Goal: Complete application form

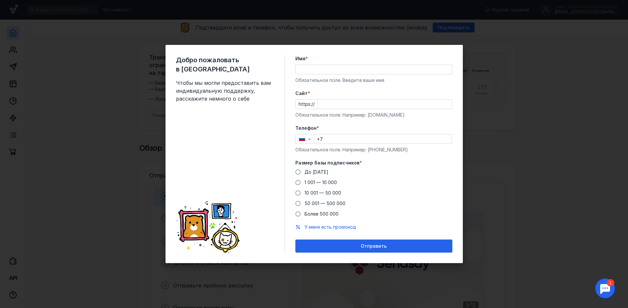
click at [319, 70] on input "Имя *" at bounding box center [374, 69] width 156 height 9
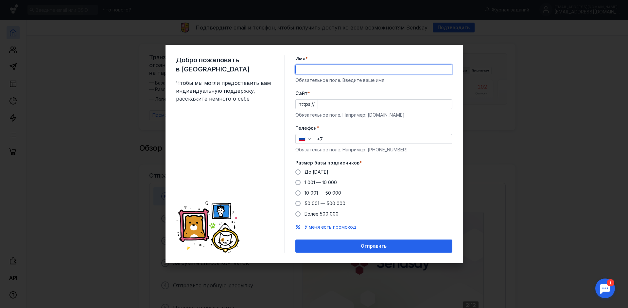
type input "[PERSON_NAME]"
type input "[PHONE_NUMBER]"
click at [333, 67] on input "[PERSON_NAME]" at bounding box center [374, 69] width 156 height 9
type input "[PERSON_NAME]"
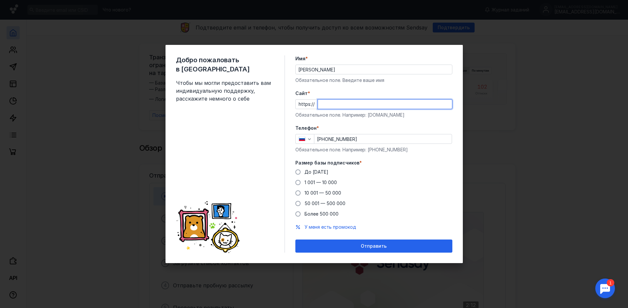
click at [346, 105] on input "Cайт *" at bounding box center [385, 103] width 134 height 9
type input "[DOMAIN_NAME]"
click at [310, 172] on span "До [DATE]" at bounding box center [317, 172] width 24 height 6
click at [0, 0] on input "До [DATE]" at bounding box center [0, 0] width 0 height 0
click at [313, 171] on span "До [DATE]" at bounding box center [317, 172] width 24 height 6
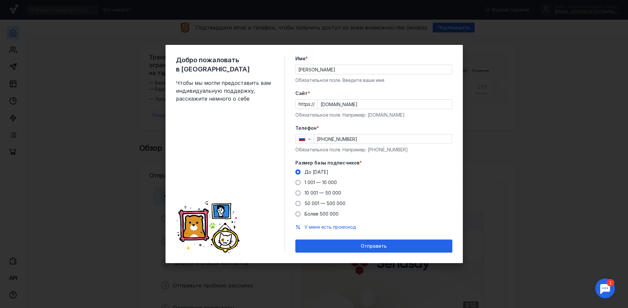
click at [0, 0] on input "До [DATE]" at bounding box center [0, 0] width 0 height 0
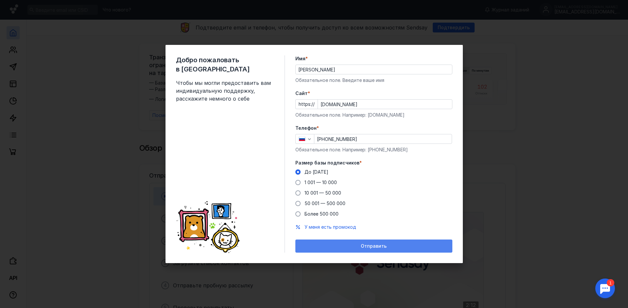
click at [386, 246] on span "Отправить" at bounding box center [374, 246] width 26 height 6
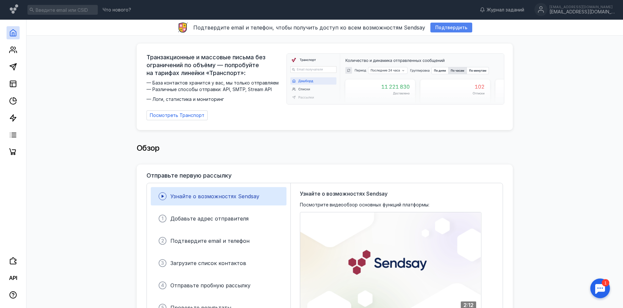
click at [449, 27] on span "Подтвердить" at bounding box center [452, 28] width 32 height 6
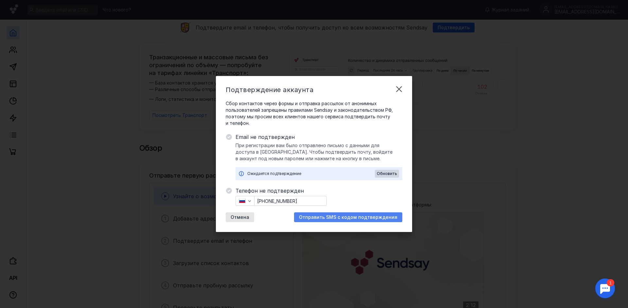
click at [331, 220] on span "Отправить SMS с кодом подтверждения" at bounding box center [348, 217] width 99 height 6
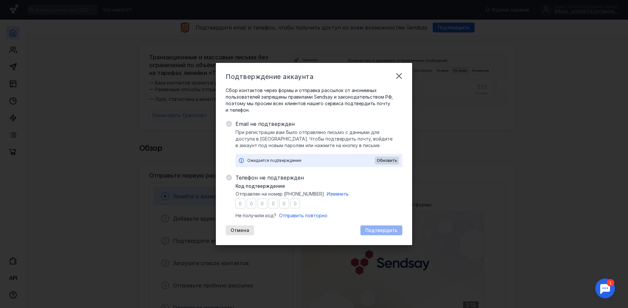
type input "6"
type input "7"
type input "5"
type input "6"
type input "2"
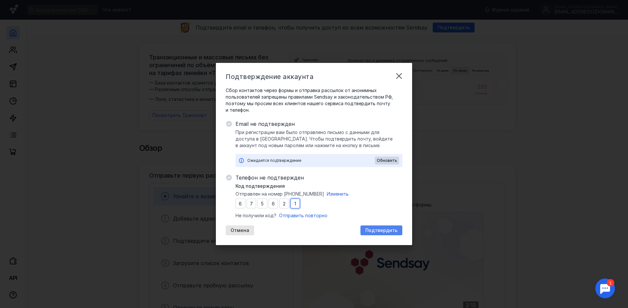
type input "1"
click at [377, 230] on span "Подтвердить" at bounding box center [382, 230] width 32 height 6
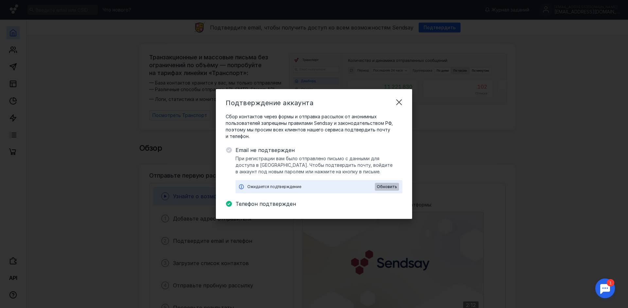
click at [391, 187] on span "Обновить" at bounding box center [387, 186] width 20 height 5
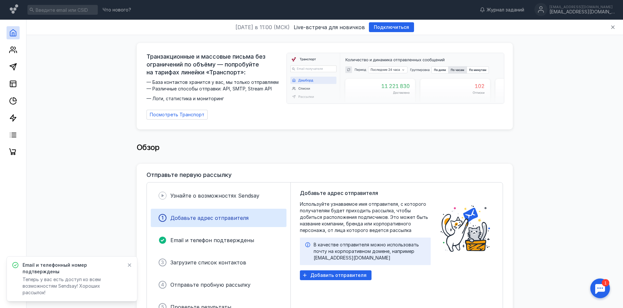
click at [309, 151] on div "Обзор" at bounding box center [325, 150] width 376 height 26
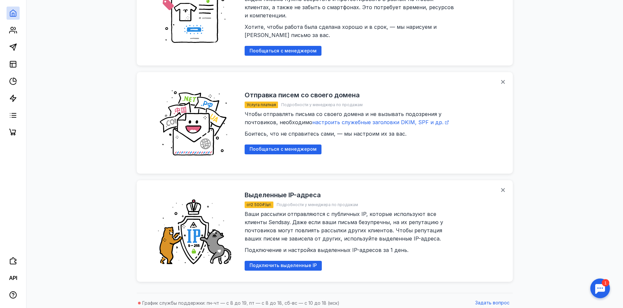
scroll to position [719, 0]
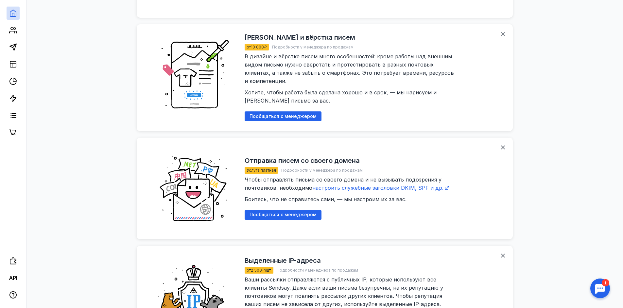
click at [306, 156] on h2 "Отправка писем со своего домена" at bounding box center [302, 160] width 115 height 8
click at [271, 212] on span "Пообщаться с менеджером" at bounding box center [283, 215] width 67 height 6
click at [130, 284] on icon at bounding box center [129, 285] width 5 height 5
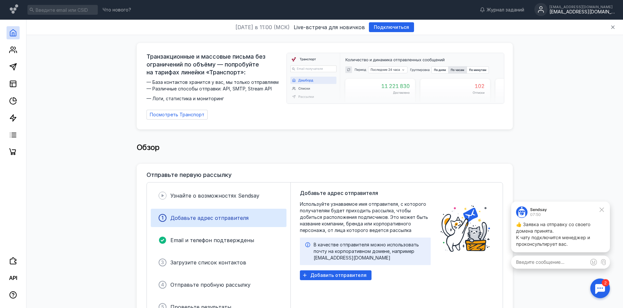
scroll to position [0, 0]
click at [13, 49] on circle at bounding box center [12, 48] width 3 height 3
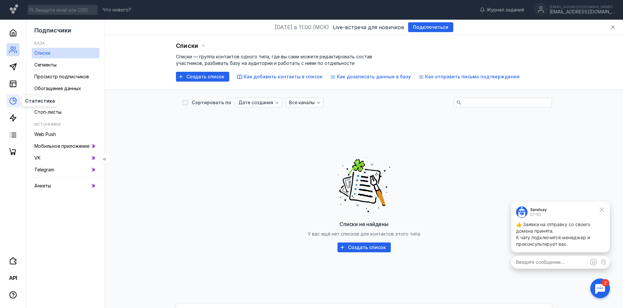
click at [12, 104] on icon at bounding box center [13, 101] width 8 height 8
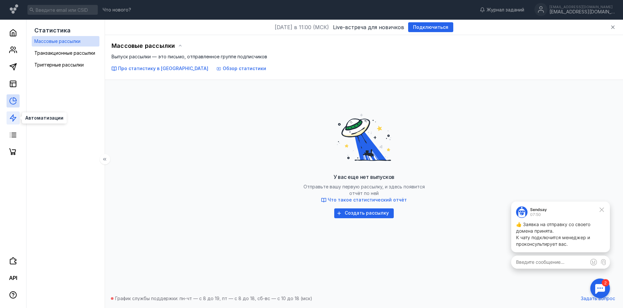
click at [13, 119] on polygon at bounding box center [13, 118] width 6 height 7
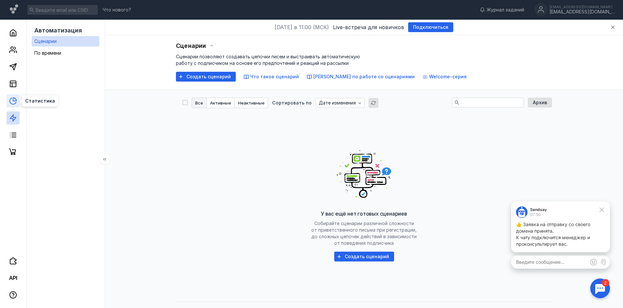
click at [16, 102] on icon at bounding box center [13, 101] width 8 height 8
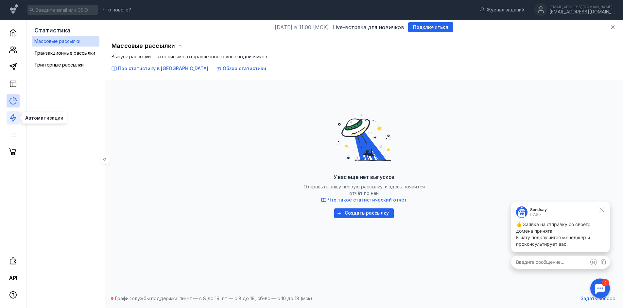
click at [13, 119] on polygon at bounding box center [13, 118] width 6 height 7
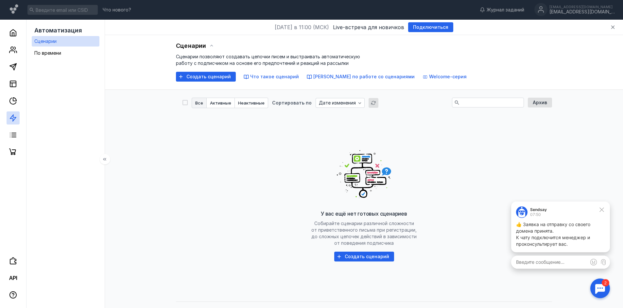
click at [9, 128] on div at bounding box center [13, 89] width 26 height 139
click at [10, 137] on line at bounding box center [10, 137] width 0 height 0
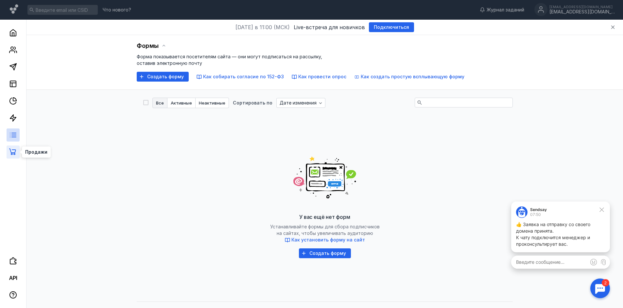
click at [12, 152] on icon at bounding box center [13, 152] width 8 height 8
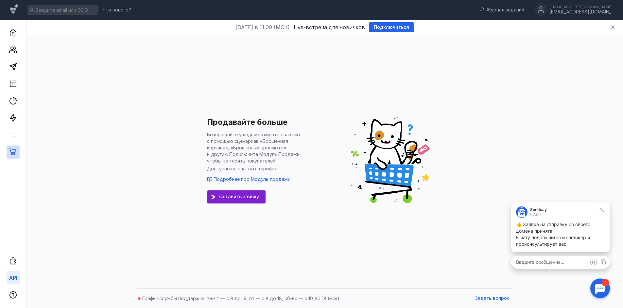
click at [15, 274] on icon at bounding box center [13, 278] width 8 height 8
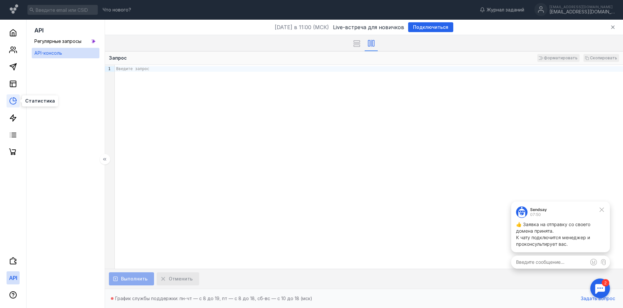
click at [17, 102] on icon at bounding box center [13, 101] width 8 height 8
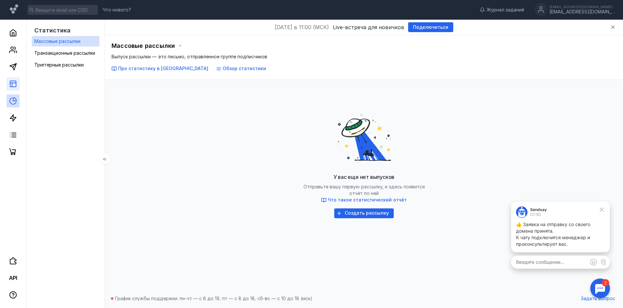
click at [11, 78] on link at bounding box center [13, 83] width 13 height 13
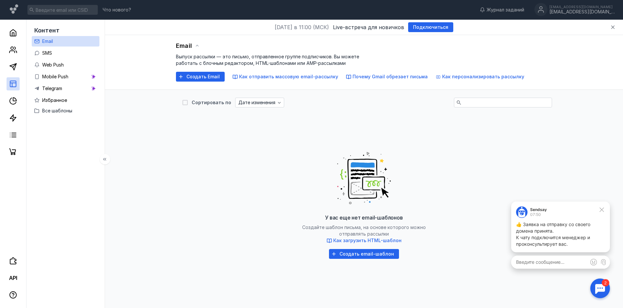
click at [14, 60] on div at bounding box center [13, 89] width 26 height 139
click at [16, 75] on div at bounding box center [13, 89] width 26 height 139
click at [14, 70] on polygon at bounding box center [13, 66] width 7 height 7
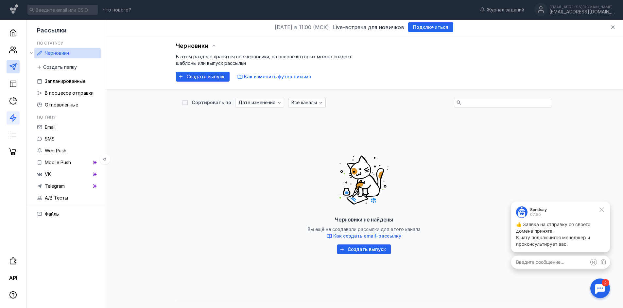
click at [17, 118] on link at bounding box center [13, 117] width 13 height 13
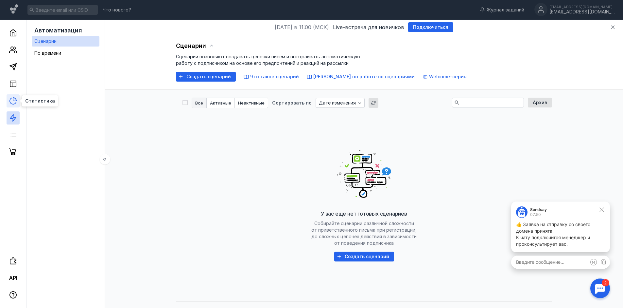
click at [13, 100] on icon at bounding box center [14, 99] width 3 height 3
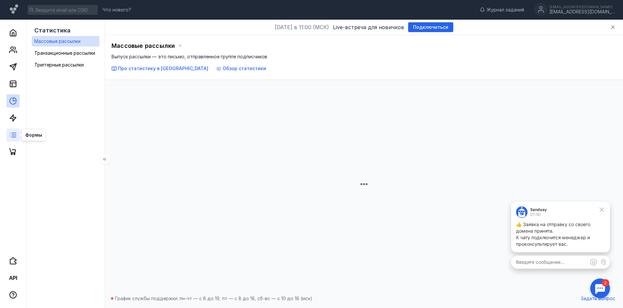
click at [14, 133] on line at bounding box center [14, 133] width 4 height 0
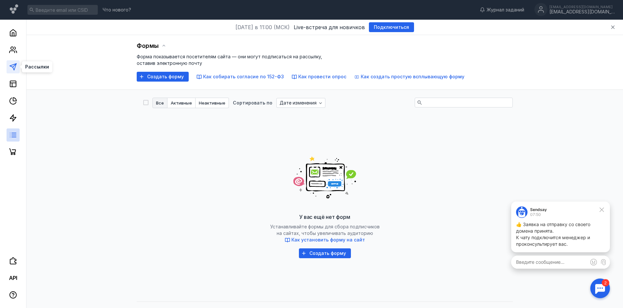
click at [12, 65] on icon at bounding box center [13, 67] width 8 height 8
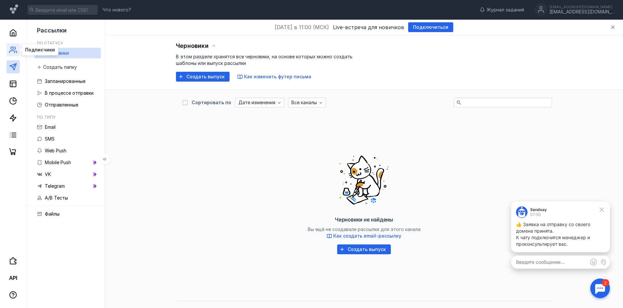
click at [15, 49] on icon at bounding box center [13, 50] width 8 height 8
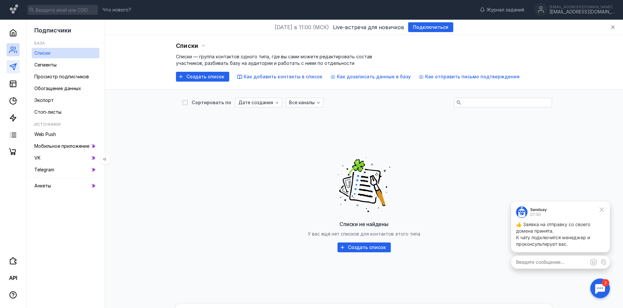
click at [13, 64] on icon at bounding box center [13, 67] width 8 height 8
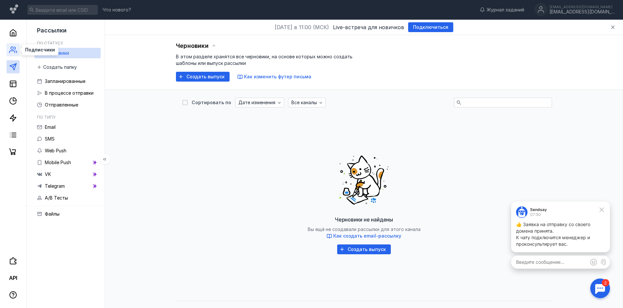
click at [11, 51] on icon at bounding box center [11, 52] width 5 height 2
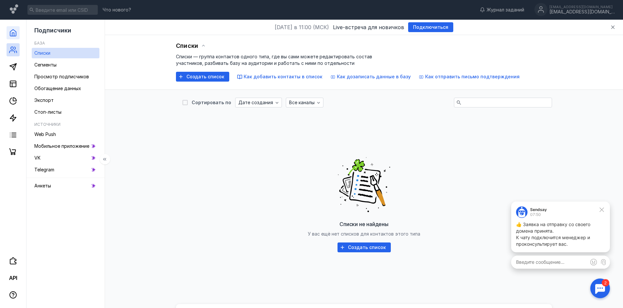
click at [11, 37] on link at bounding box center [13, 32] width 13 height 13
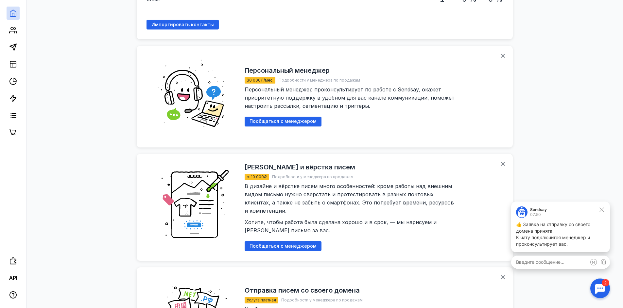
scroll to position [687, 0]
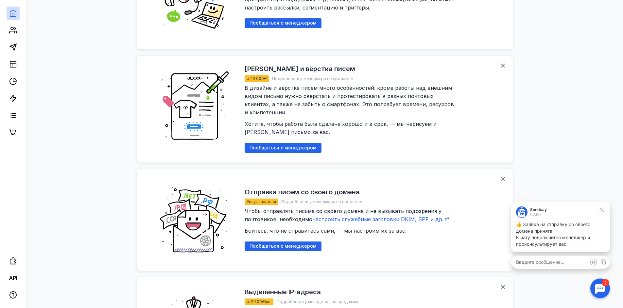
click at [373, 213] on div "Чтобы отправлять письма со своего домена и не вызывать подозрения у почтовиков,…" at bounding box center [351, 221] width 213 height 28
click at [374, 216] on span "настроить служебные заголовки DKIM, SPF и др." at bounding box center [378, 219] width 131 height 7
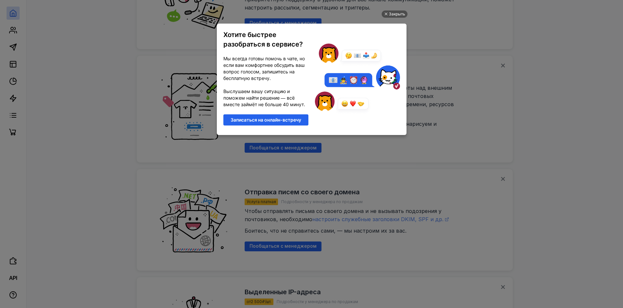
scroll to position [0, 0]
click at [396, 14] on div "Закрыть" at bounding box center [397, 13] width 16 height 7
